Goal: Find specific page/section

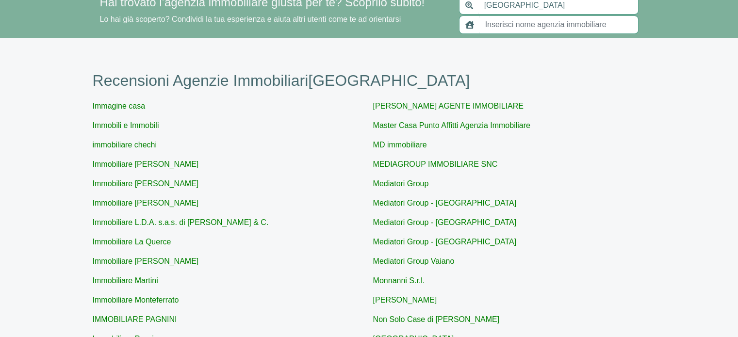
scroll to position [53, 0]
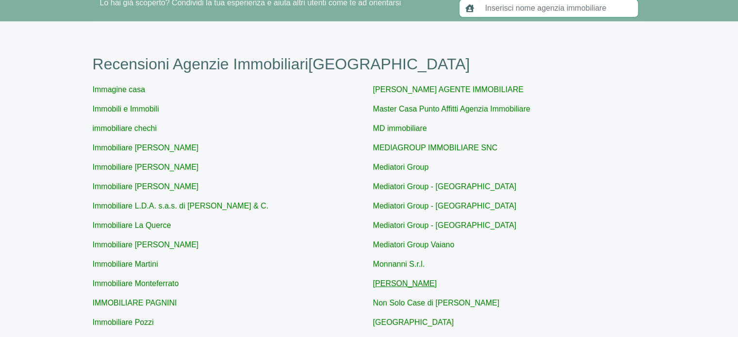
click at [430, 287] on link "[PERSON_NAME]" at bounding box center [405, 283] width 64 height 8
type input "[PERSON_NAME]"
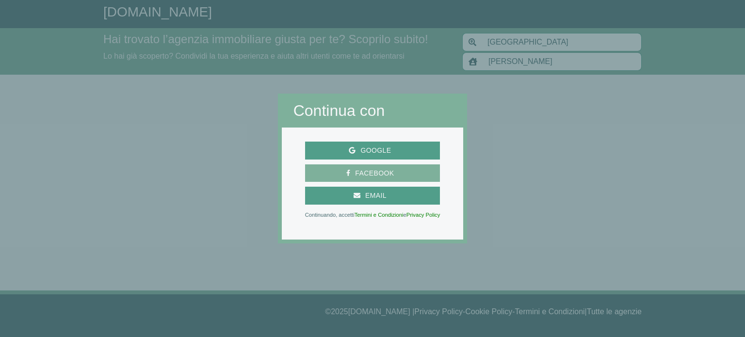
click at [394, 173] on span "Facebook" at bounding box center [374, 173] width 48 height 12
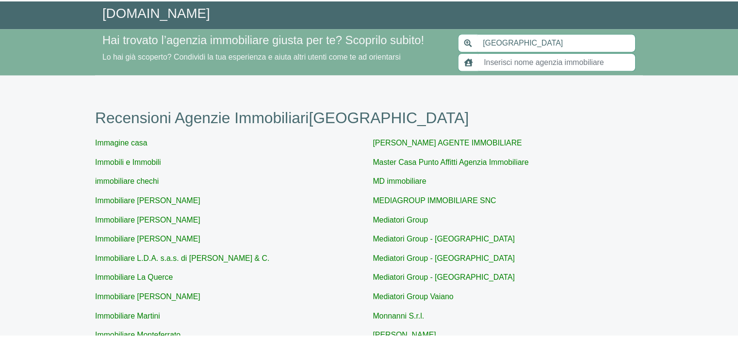
scroll to position [53, 0]
